Goal: Task Accomplishment & Management: Complete application form

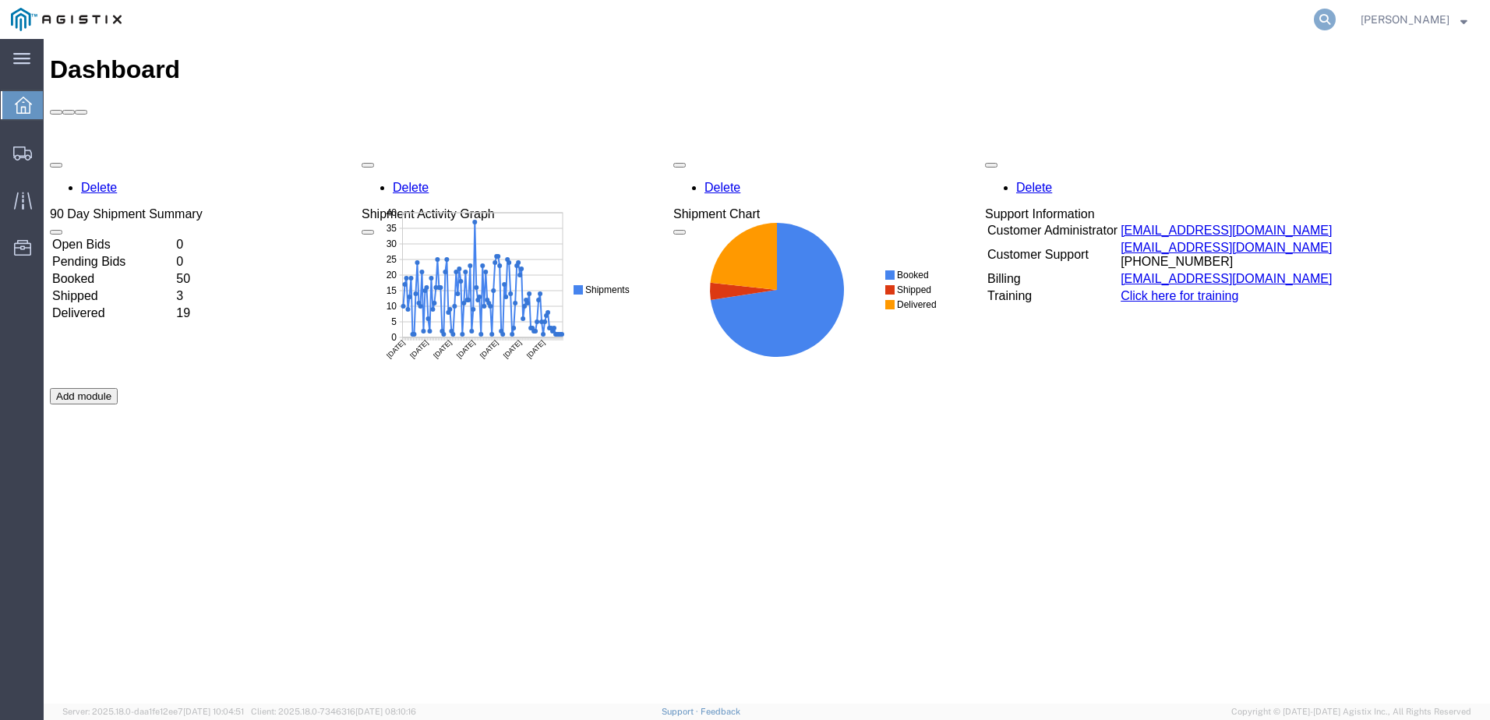
click at [1336, 19] on icon at bounding box center [1325, 20] width 22 height 22
click at [1002, 16] on input "search" at bounding box center [1077, 19] width 474 height 37
paste input "526126639"
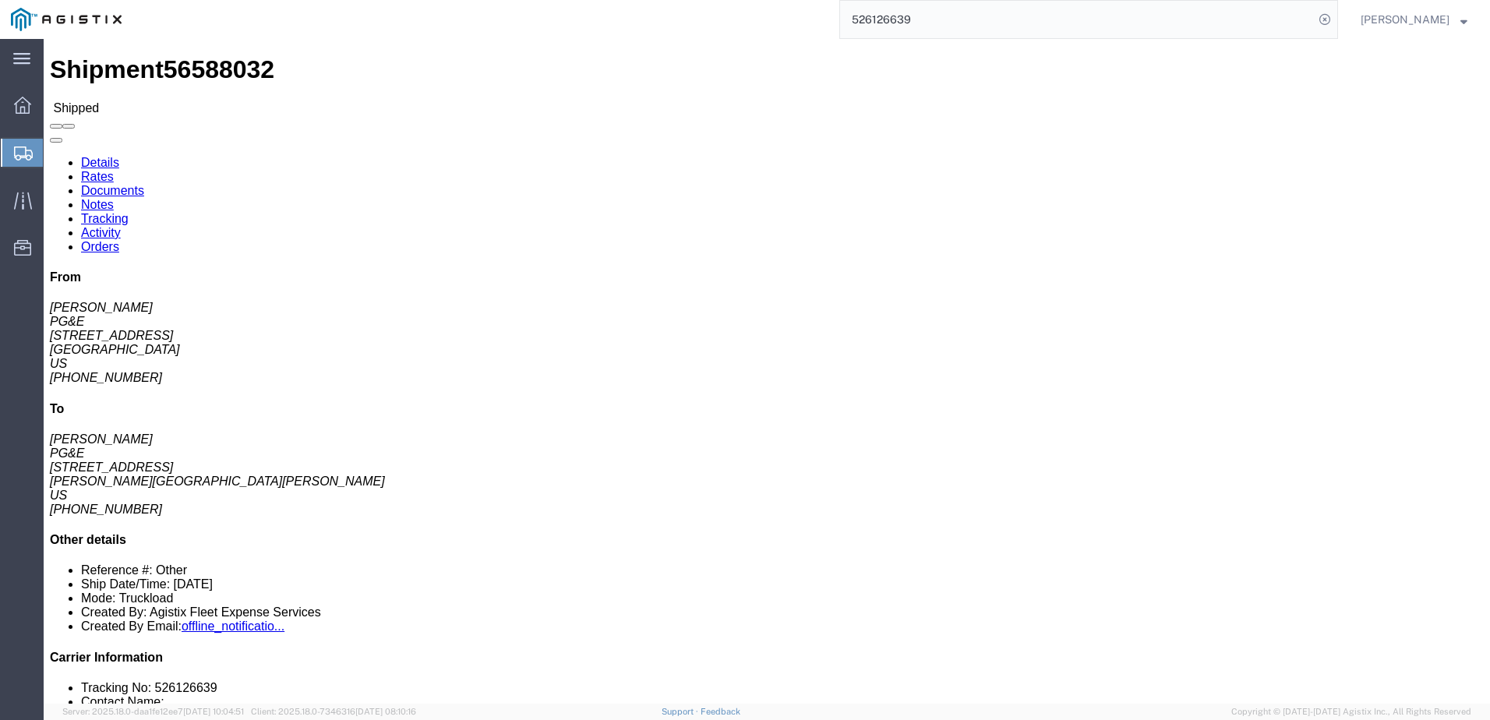
click link "Documents"
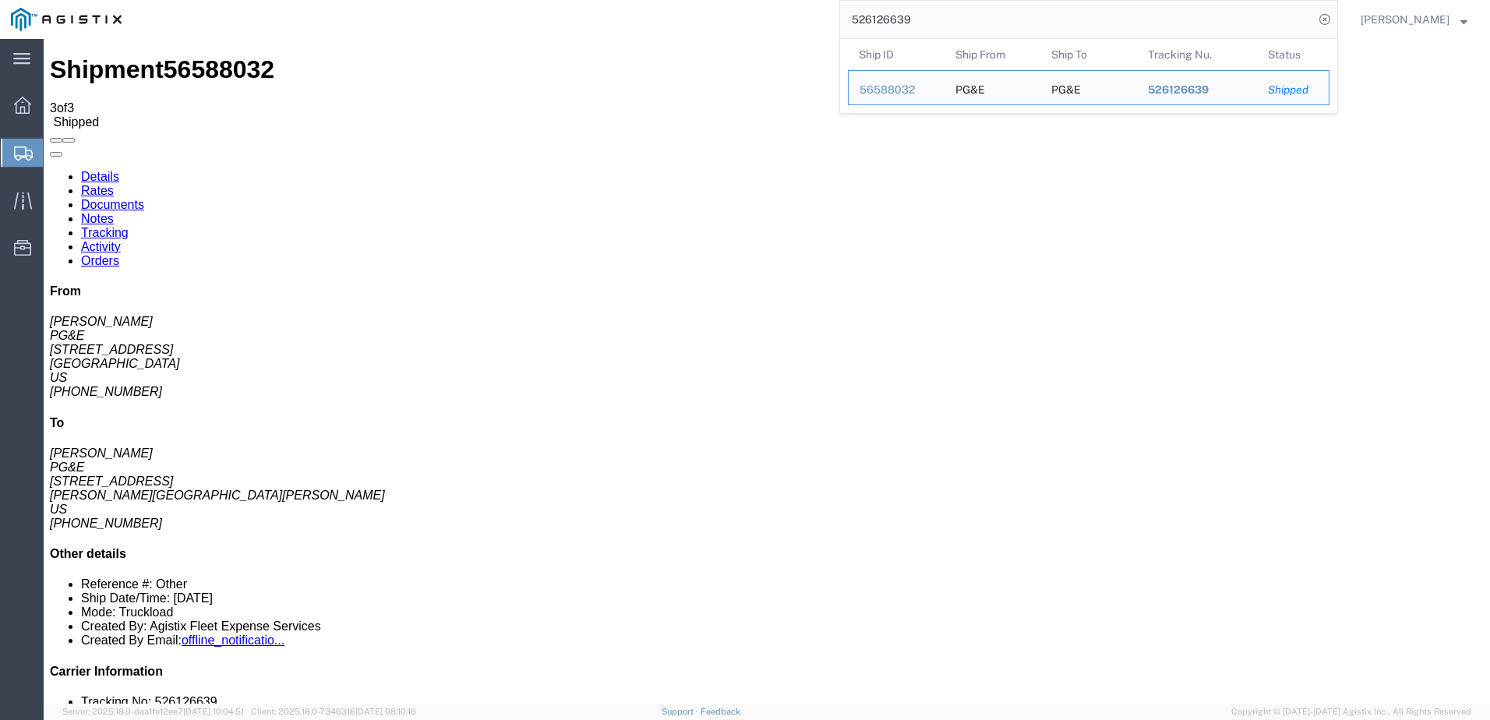
drag, startPoint x: 953, startPoint y: 22, endPoint x: 878, endPoint y: 17, distance: 75.8
click at [878, 17] on input "526126639" at bounding box center [1077, 19] width 474 height 37
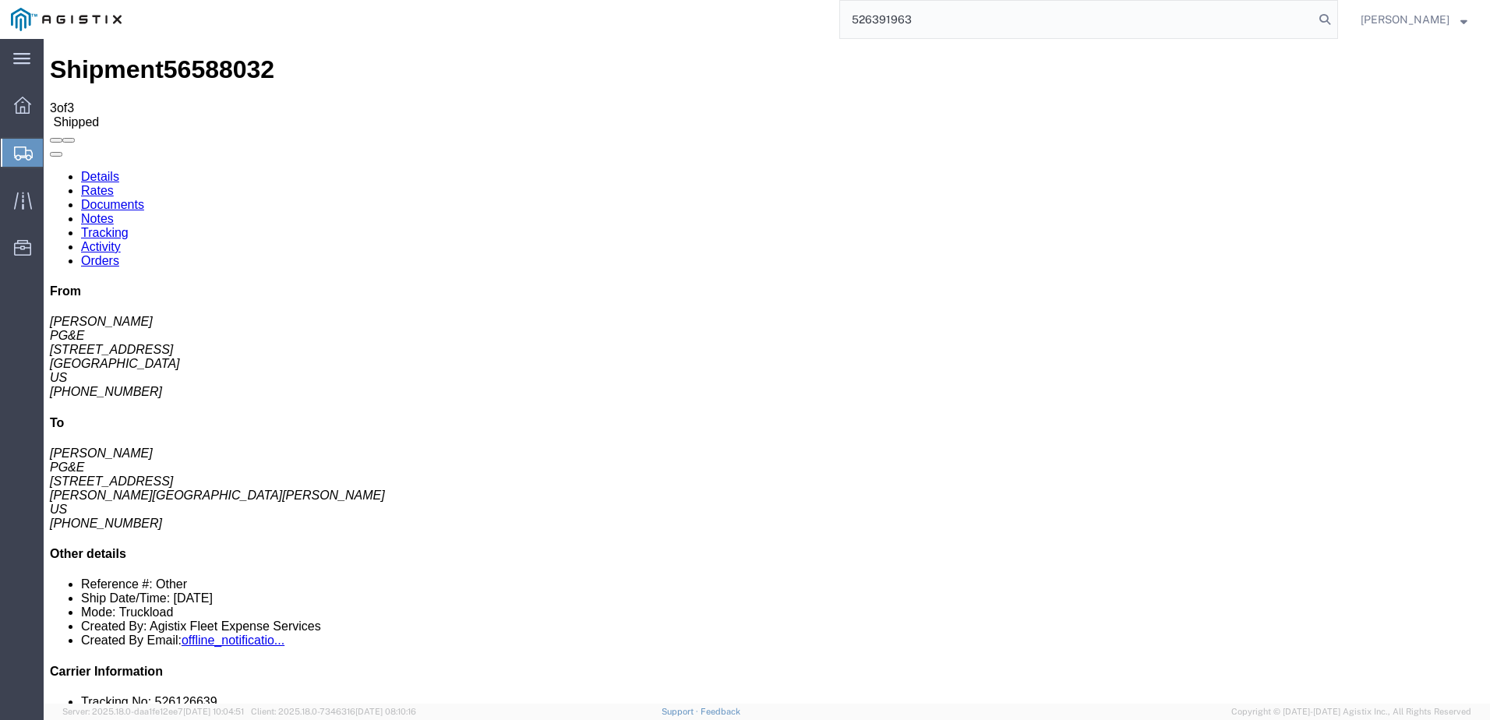
type input "526391963"
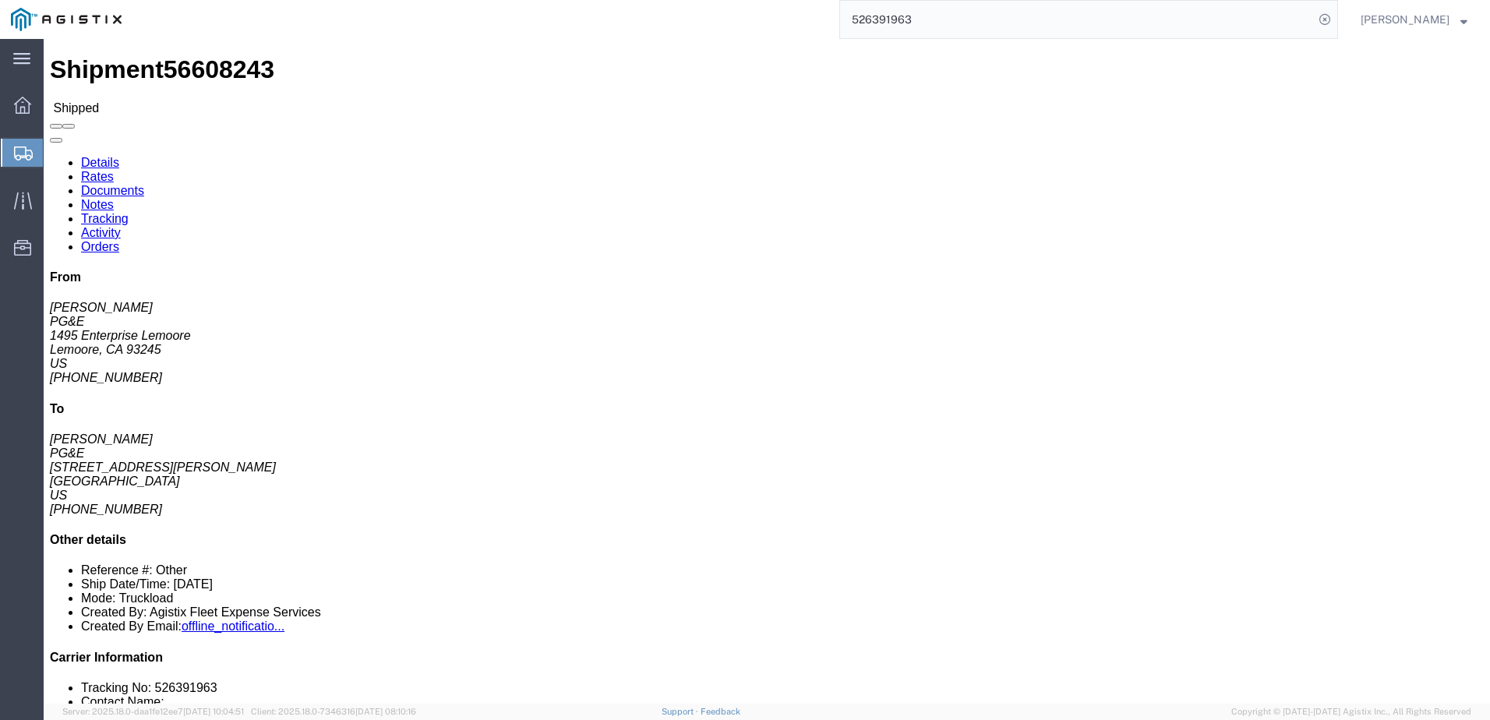
click link "Documents"
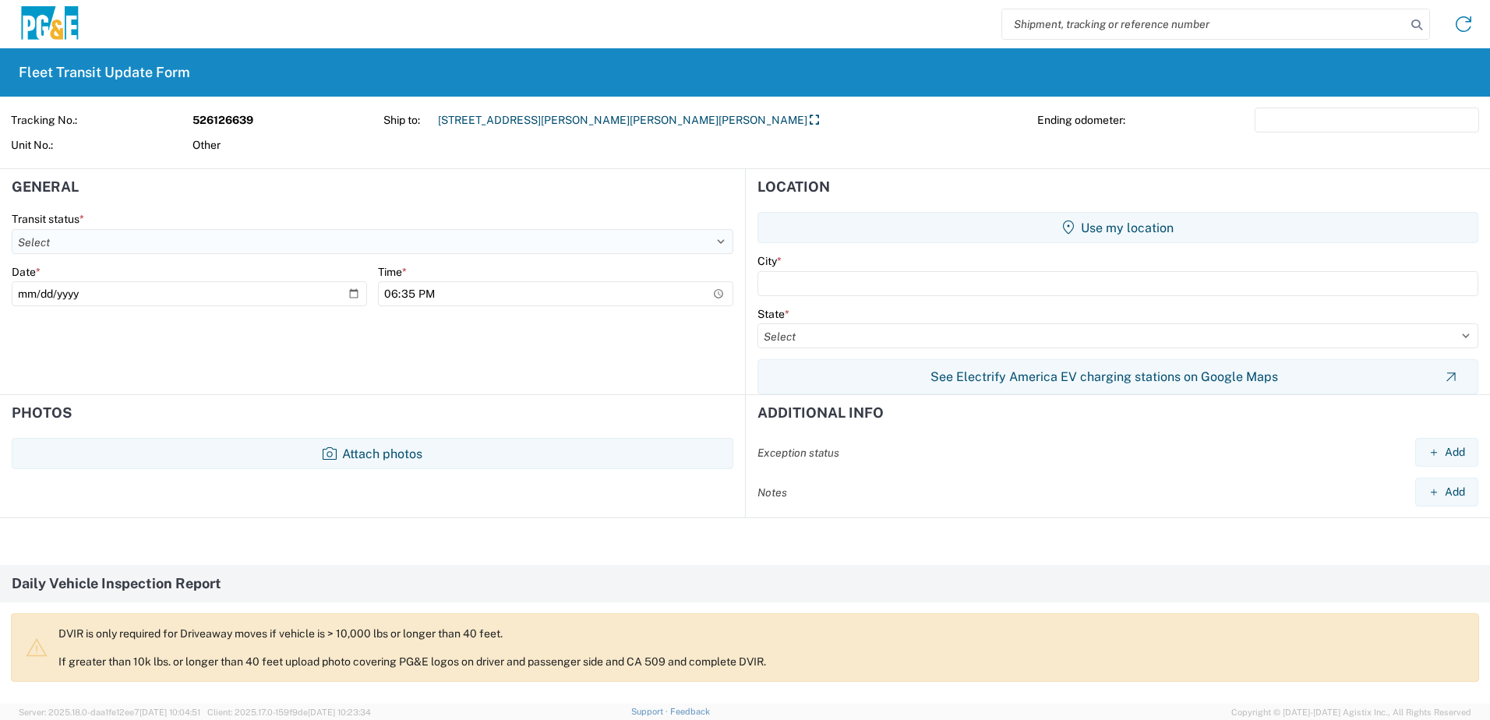
click at [182, 246] on select "Select Delivered Picked Up" at bounding box center [373, 241] width 722 height 25
select select "DELIVRED"
click at [12, 229] on select "Select Delivered Picked Up" at bounding box center [373, 241] width 722 height 25
click at [352, 299] on input "2025-09-03" at bounding box center [189, 293] width 355 height 25
type input "2025-08-30"
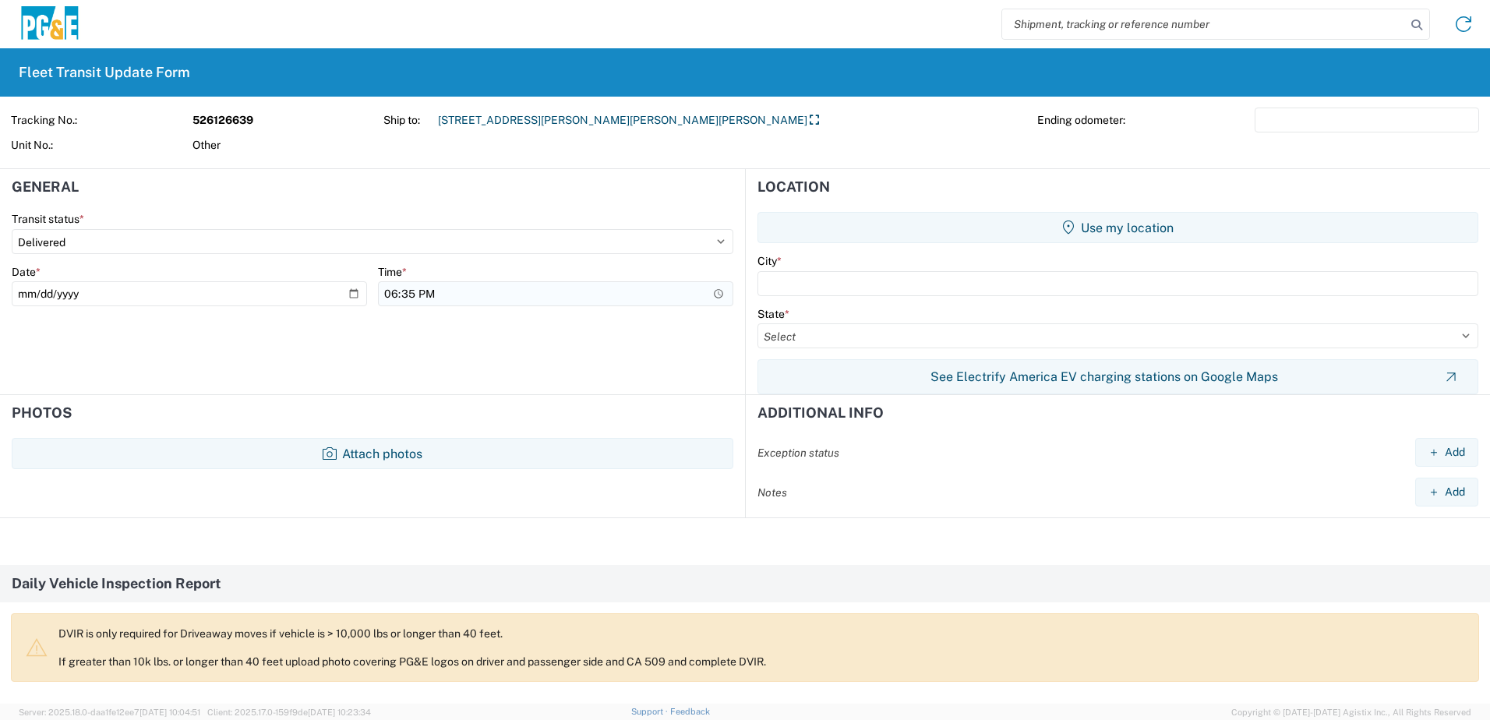
click at [536, 296] on input "18:35" at bounding box center [555, 293] width 355 height 25
click at [426, 295] on input "22:35" at bounding box center [555, 293] width 355 height 25
type input "10:35"
click at [854, 288] on input "text" at bounding box center [1118, 283] width 721 height 25
type input "Twain Hart"
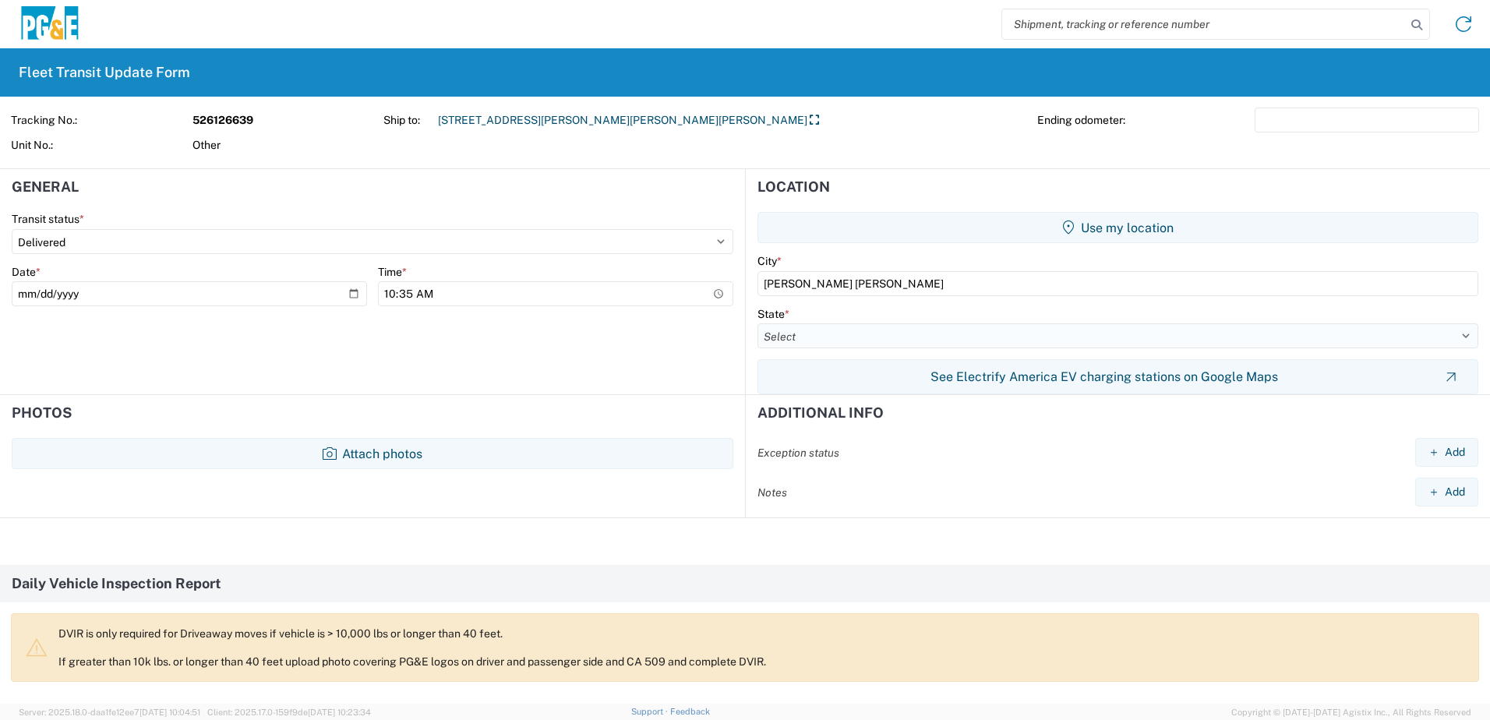
click at [818, 330] on select "Select Alabama Alaska Arizona Arkansas Armed Forces Americas Armed Forces Europ…" at bounding box center [1118, 335] width 721 height 25
select select "CA"
click at [758, 323] on select "Select Alabama Alaska Arizona Arkansas Armed Forces Americas Armed Forces Europ…" at bounding box center [1118, 335] width 721 height 25
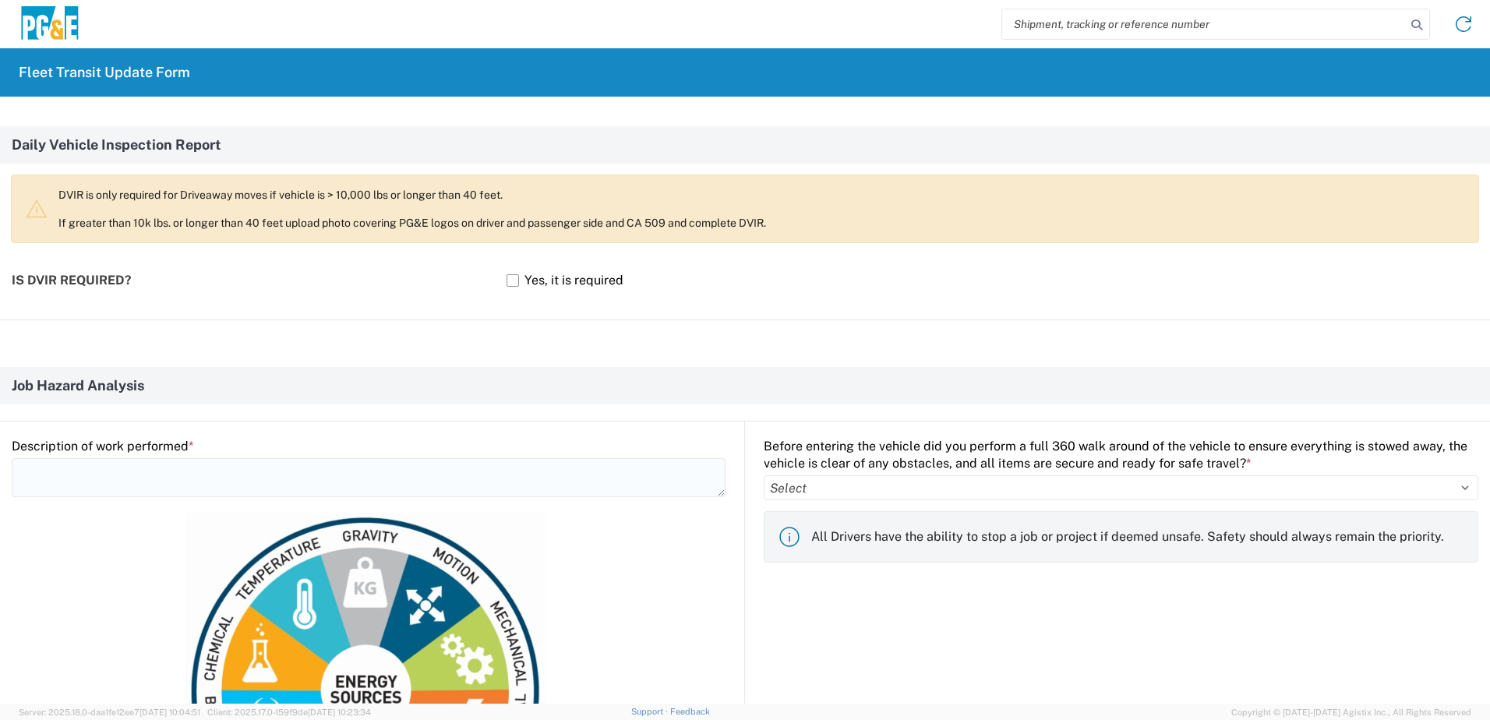
scroll to position [468, 0]
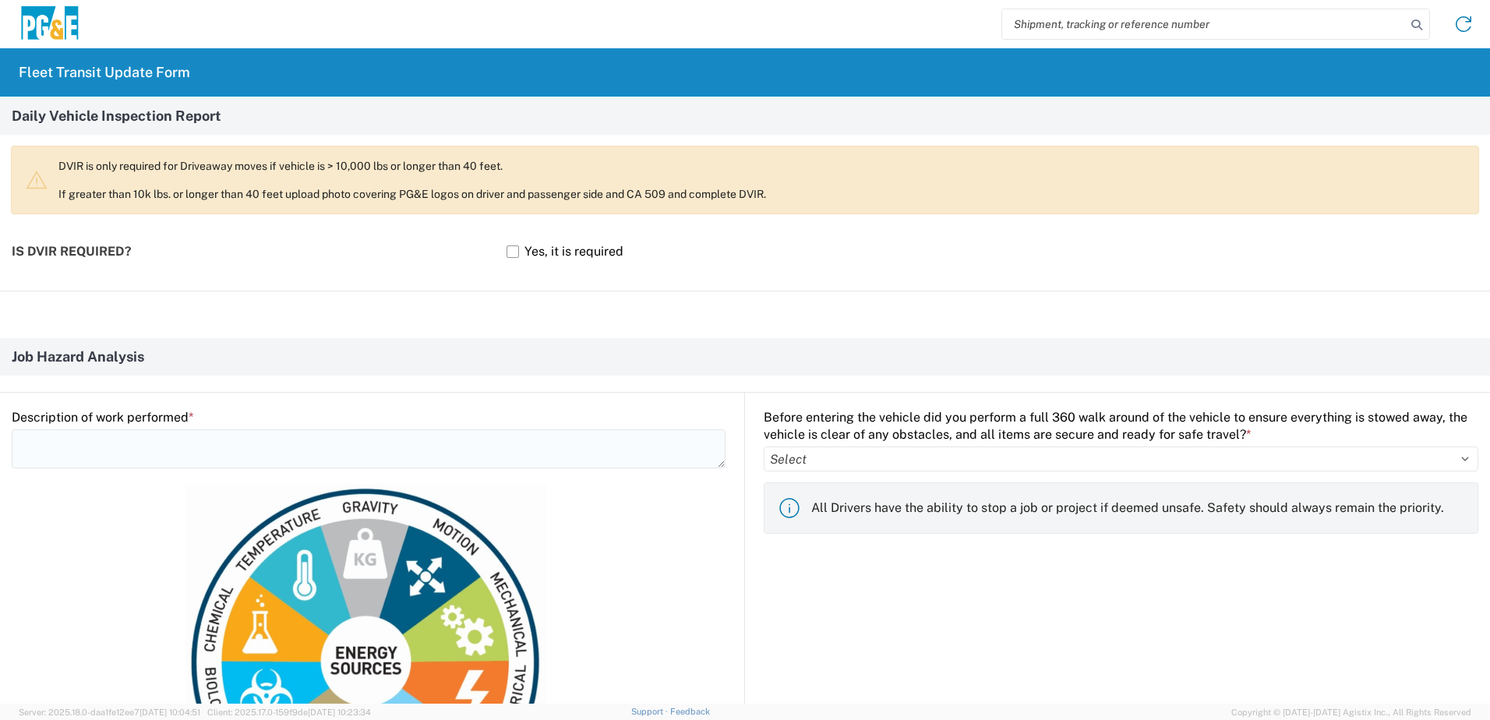
click at [203, 454] on textarea at bounding box center [369, 448] width 714 height 39
type textarea "Dig & set service pole"
click at [856, 461] on select "Select Yes No" at bounding box center [1121, 459] width 715 height 25
select select "yes"
click at [764, 447] on select "Select Yes No" at bounding box center [1121, 459] width 715 height 25
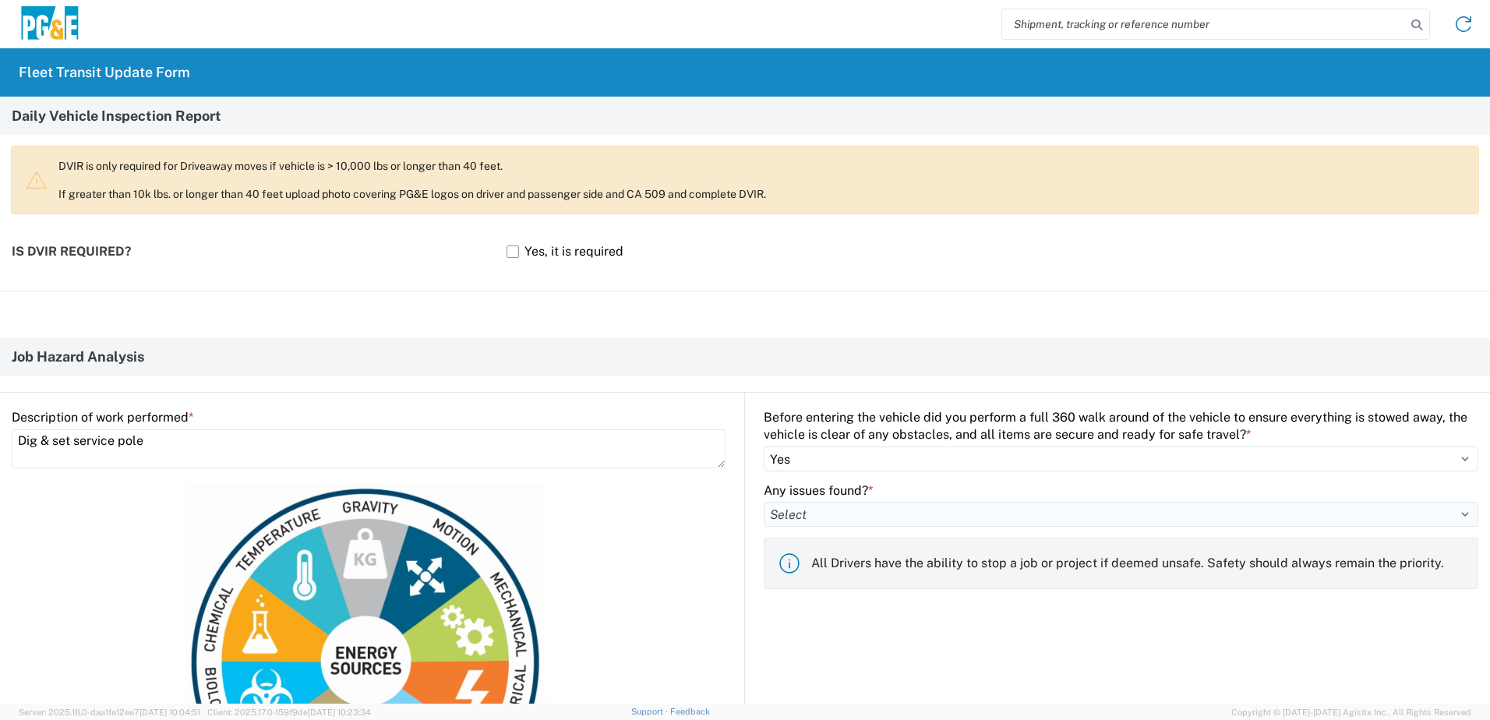
click at [807, 520] on select "Select Yes No" at bounding box center [1121, 514] width 715 height 25
select select "no"
click at [764, 502] on select "Select Yes No" at bounding box center [1121, 514] width 715 height 25
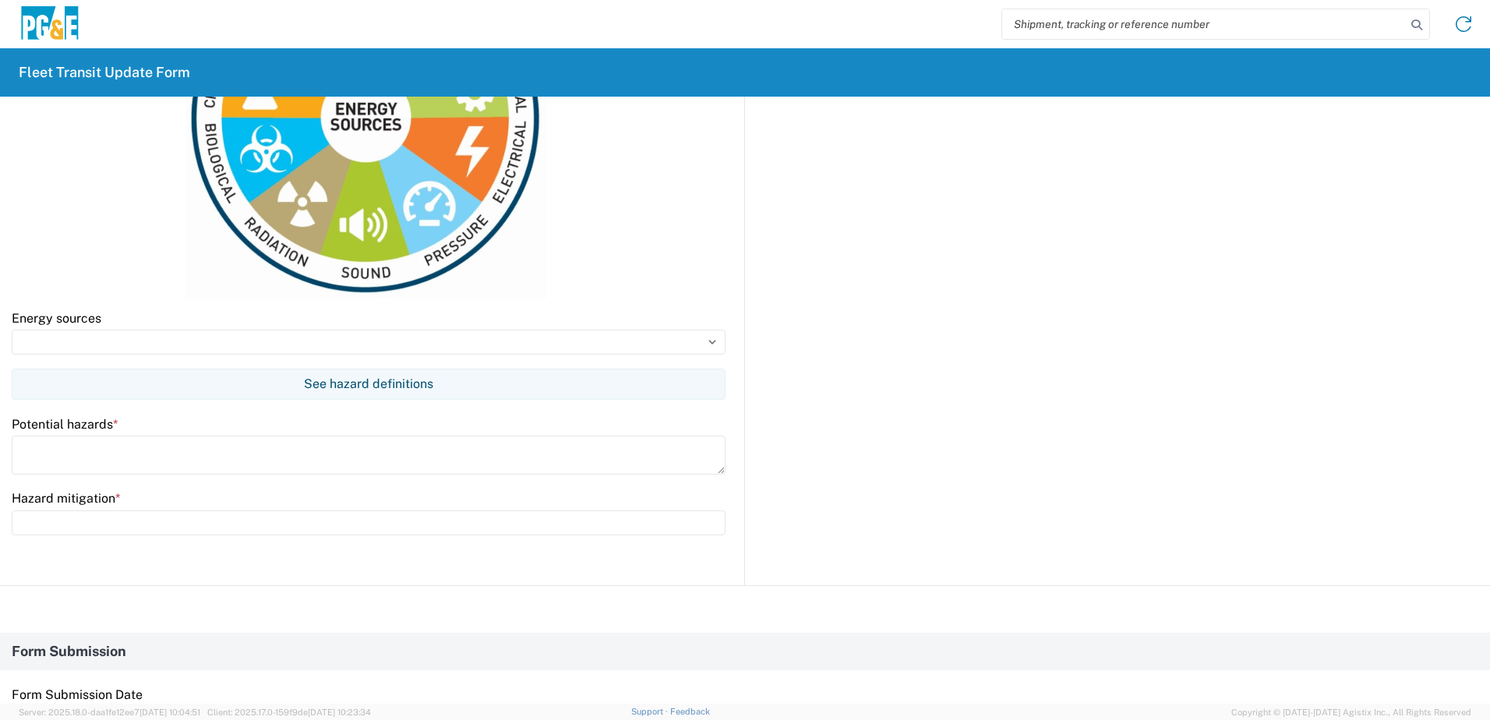
scroll to position [1013, 0]
click at [114, 334] on input at bounding box center [369, 340] width 714 height 25
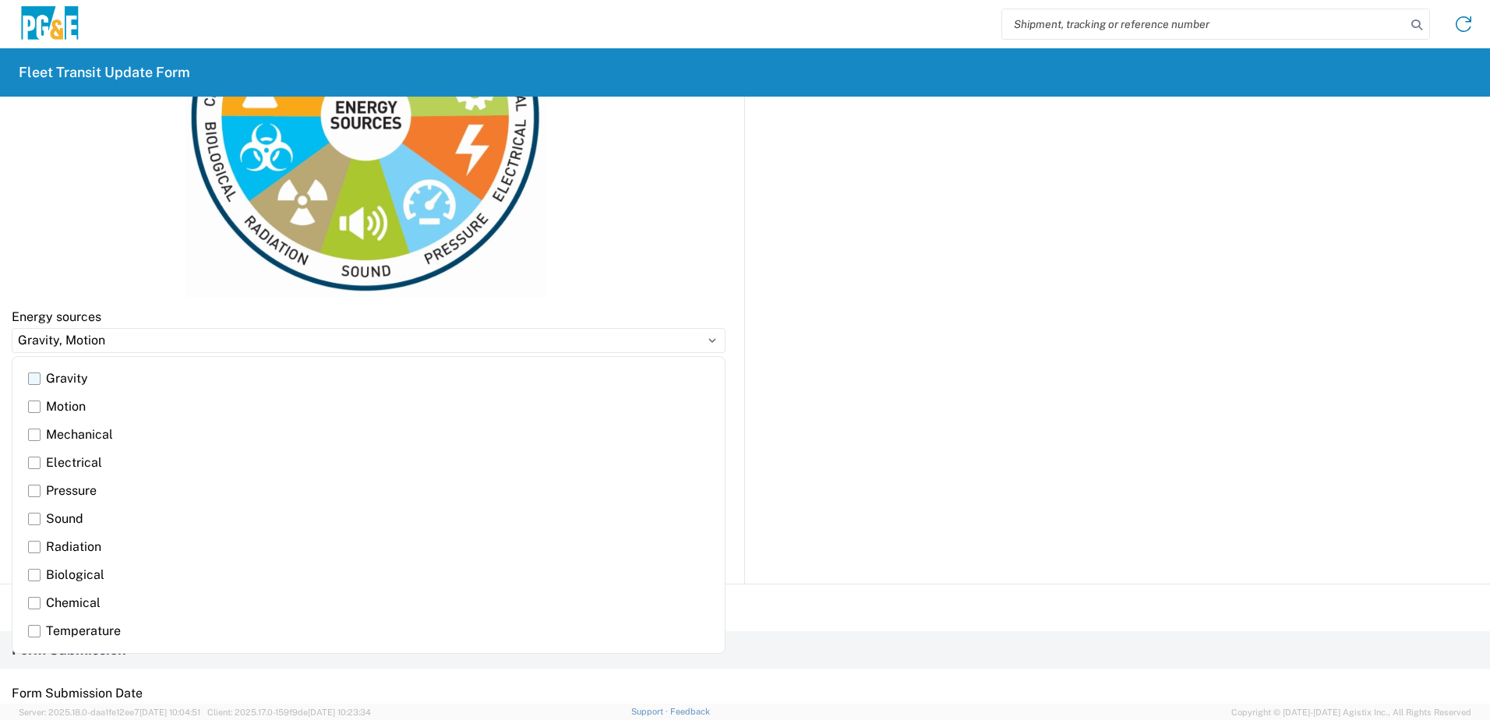
click at [34, 378] on label "Gravity" at bounding box center [368, 379] width 681 height 28
click at [0, 0] on input "Gravity" at bounding box center [0, 0] width 0 height 0
click at [30, 408] on label "Motion" at bounding box center [368, 407] width 681 height 28
click at [0, 0] on input "Motion" at bounding box center [0, 0] width 0 height 0
type input "Gravity, Motion"
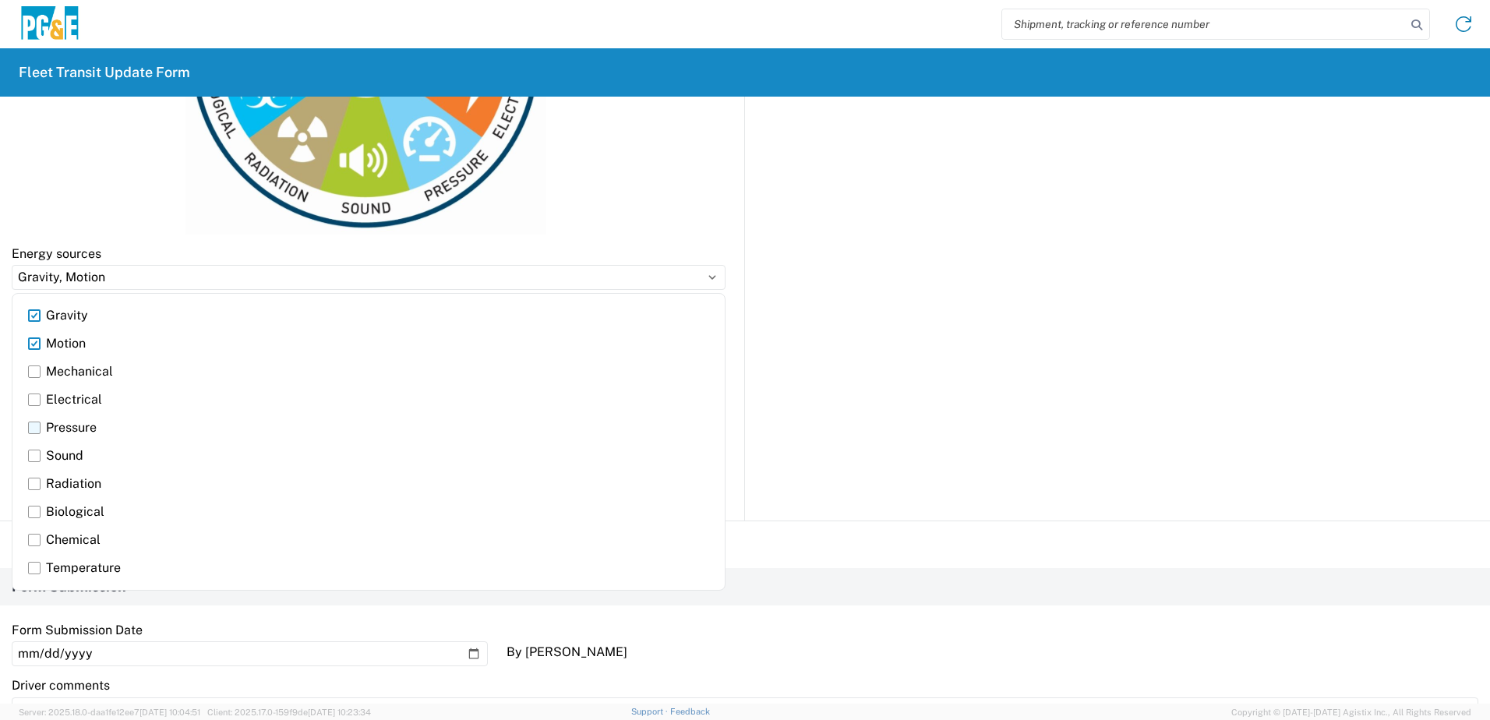
scroll to position [1247, 0]
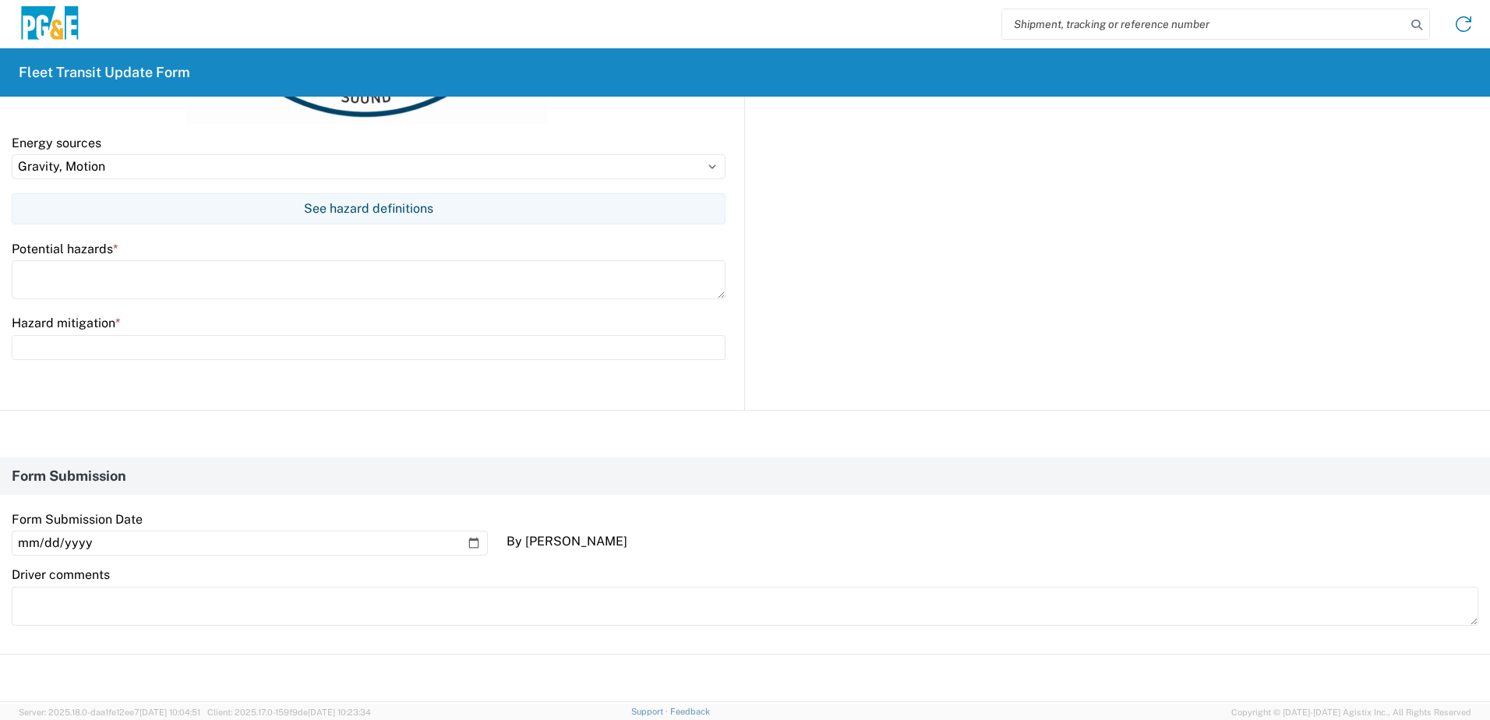
scroll to position [1091, 0]
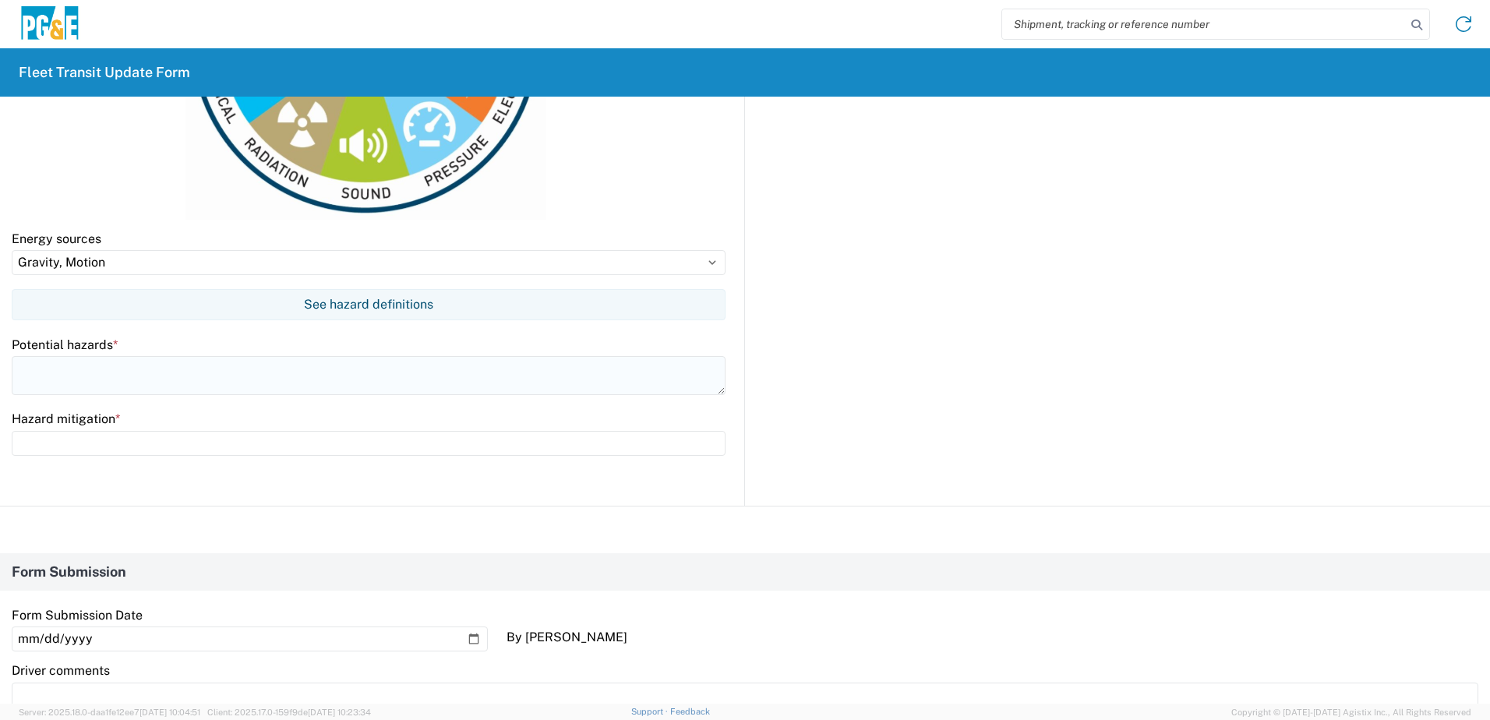
click at [94, 374] on textarea at bounding box center [369, 375] width 714 height 39
type textarea "Falling objects & moving equipment"
type input "Wear PPE, use a spotter & stay out of the bite"
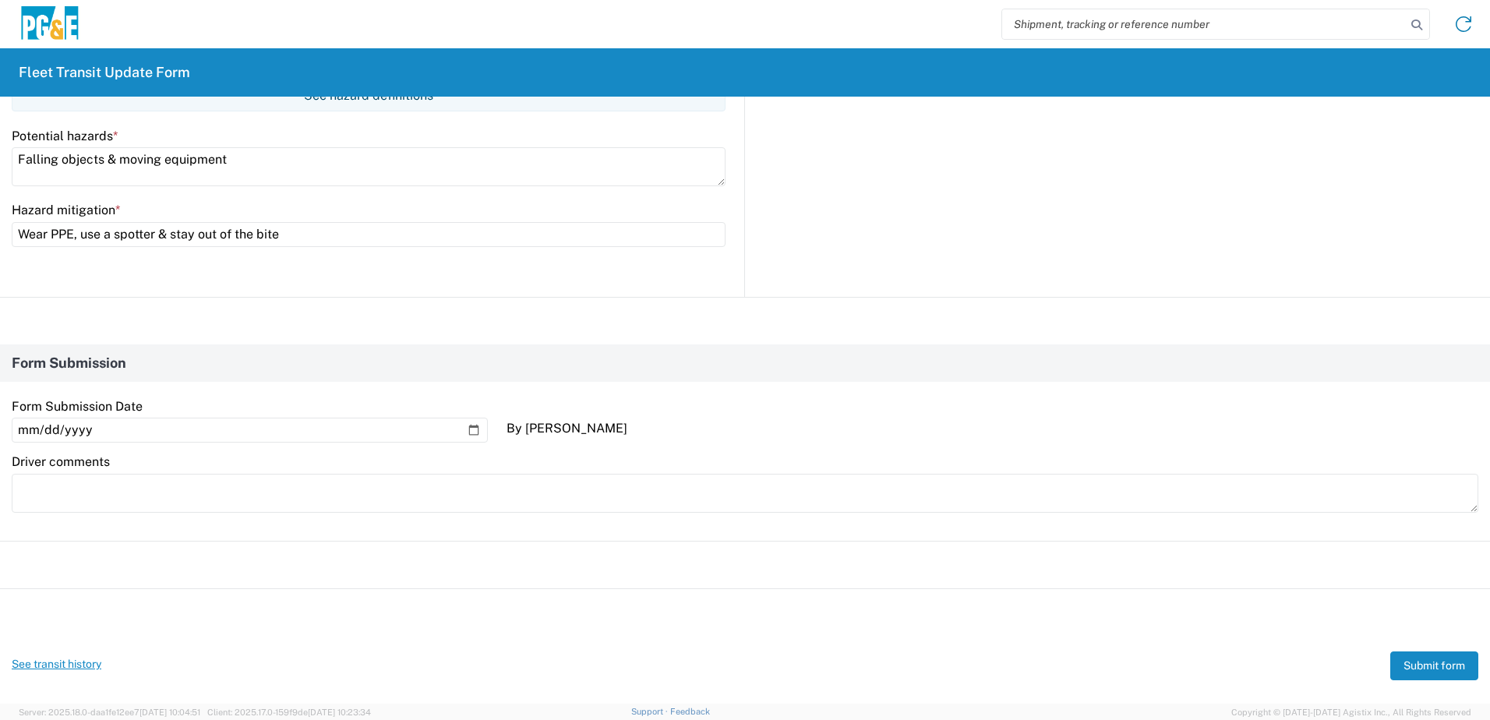
scroll to position [1320, 0]
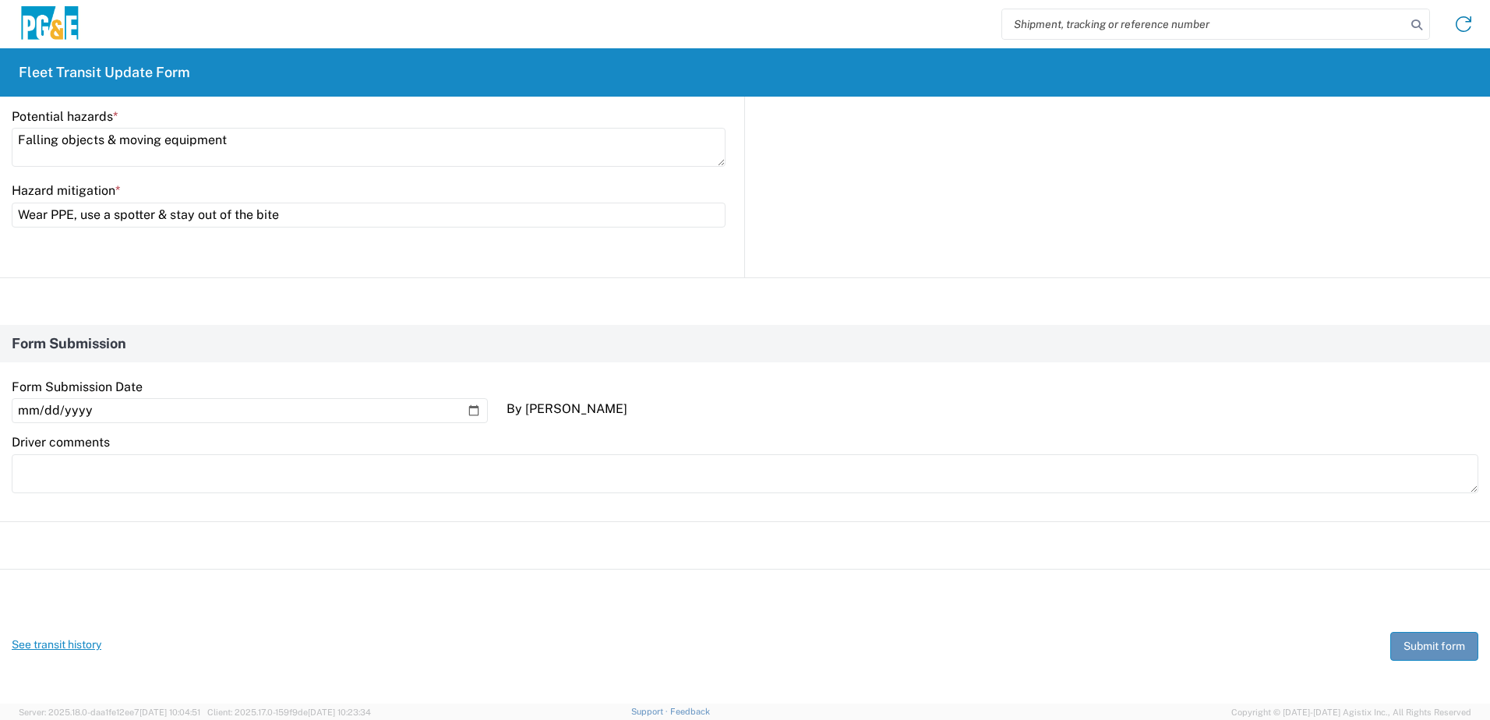
click at [1426, 653] on button "Submit form" at bounding box center [1435, 646] width 88 height 29
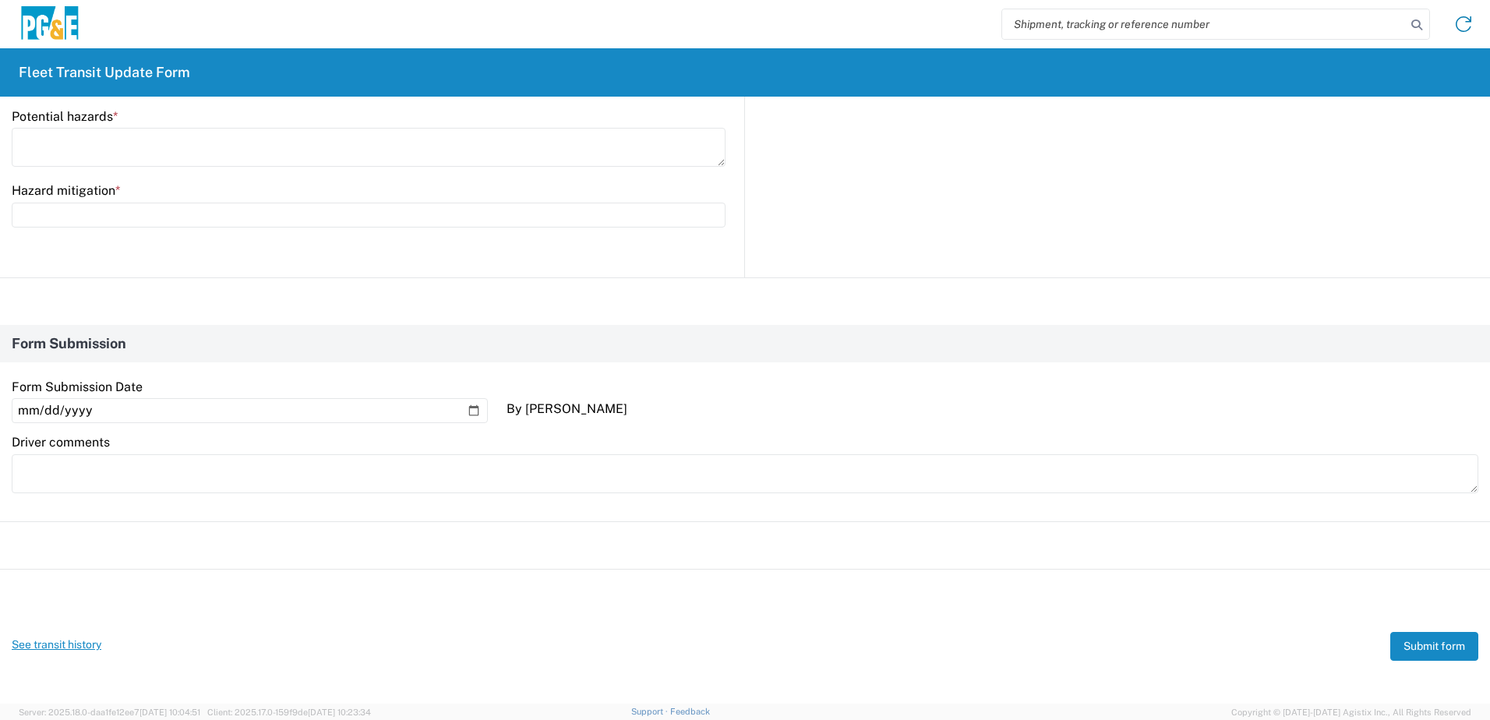
scroll to position [0, 0]
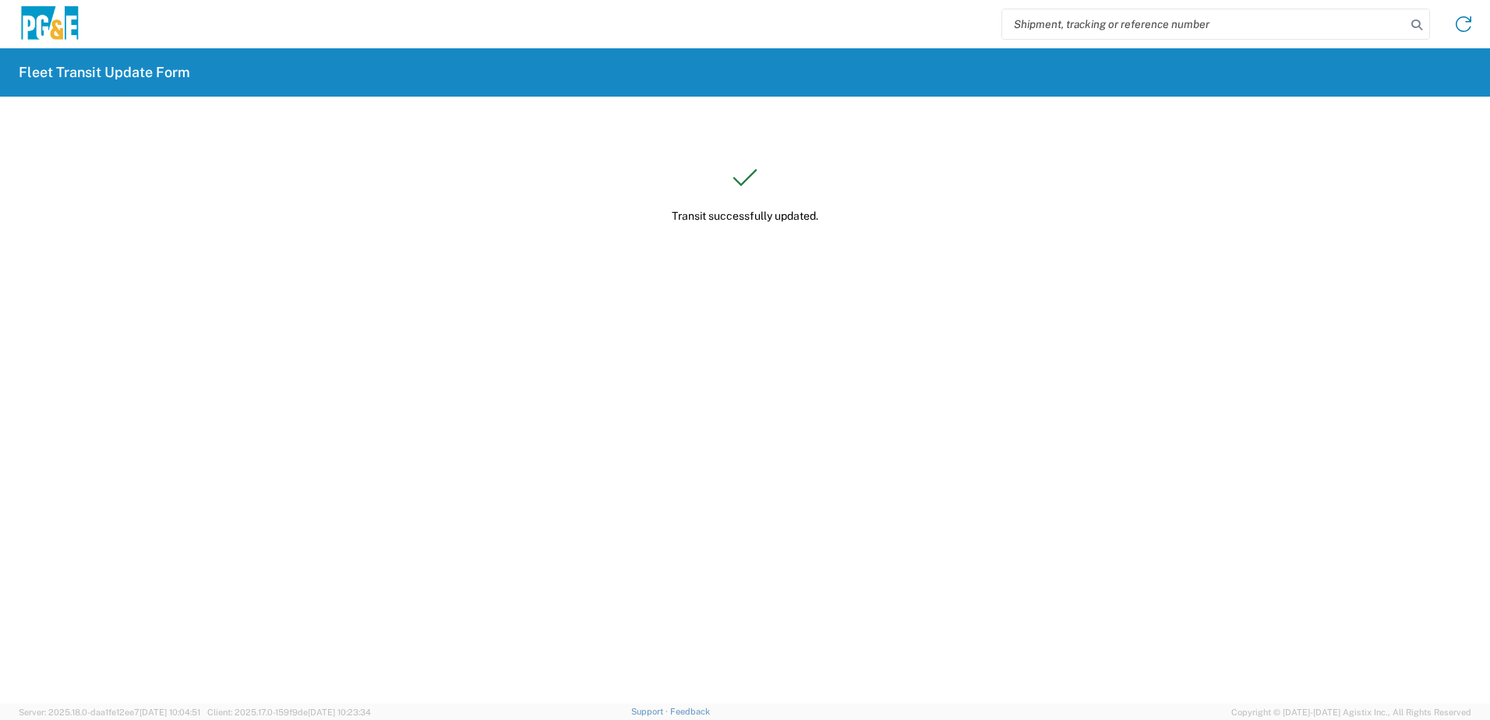
click at [1136, 34] on input "search" at bounding box center [1204, 24] width 404 height 30
paste input "526391963"
type input "526391963"
click at [1112, 22] on input "526391963" at bounding box center [1204, 24] width 404 height 30
